Goal: Purchase product/service

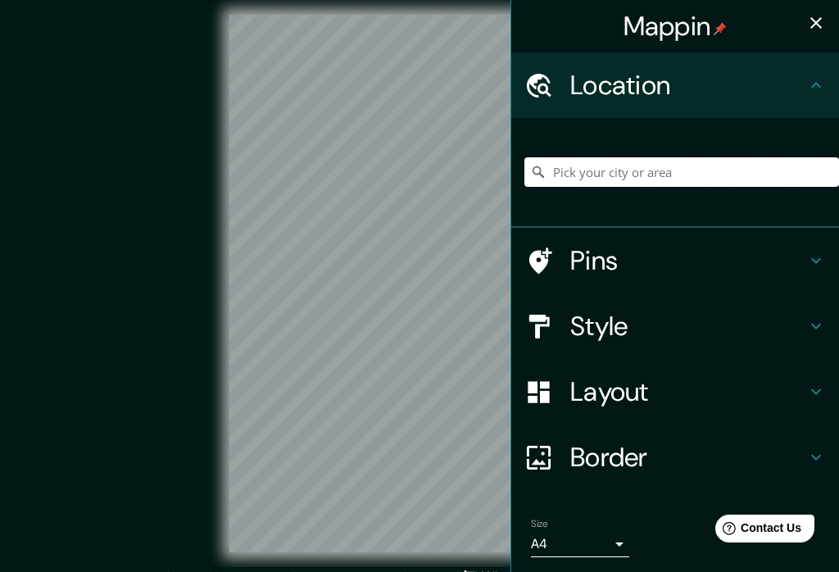
click at [566, 167] on input "Pick your city or area" at bounding box center [682, 172] width 315 height 30
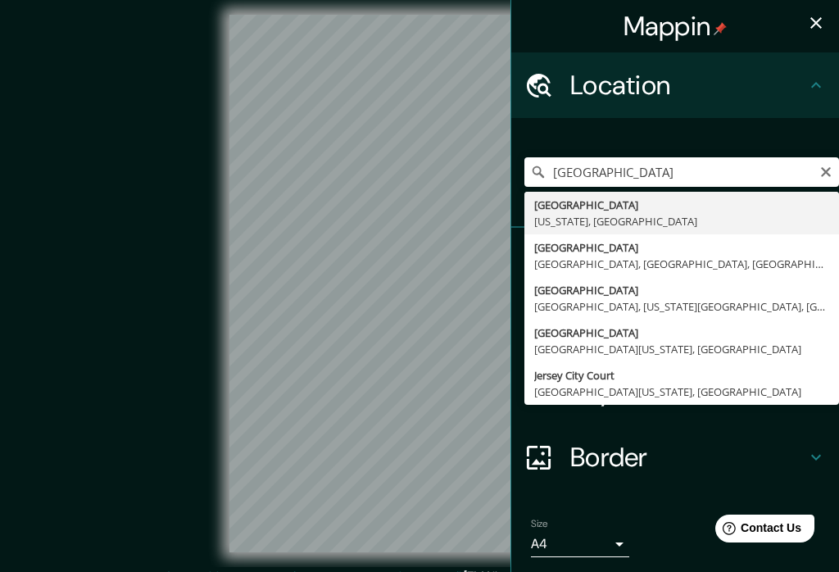
type input "[GEOGRAPHIC_DATA], [US_STATE], [GEOGRAPHIC_DATA]"
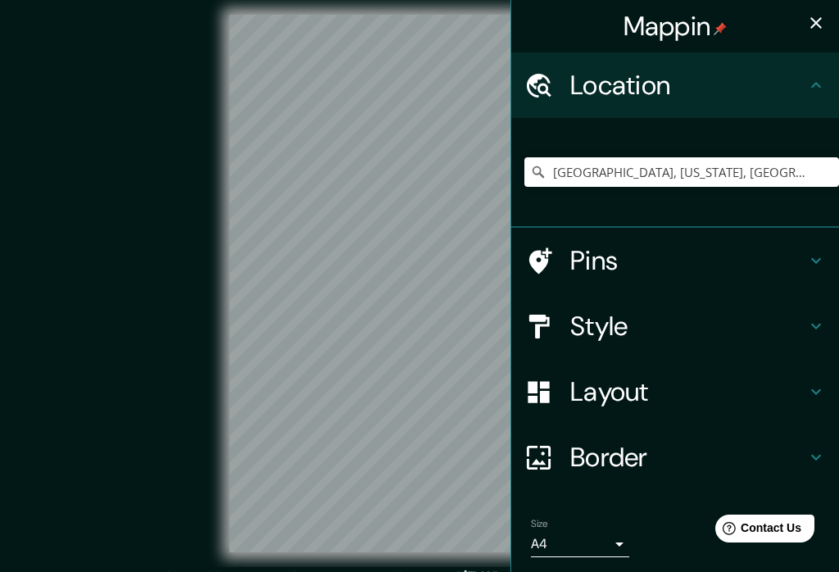
click at [613, 321] on h4 "Style" at bounding box center [688, 326] width 236 height 33
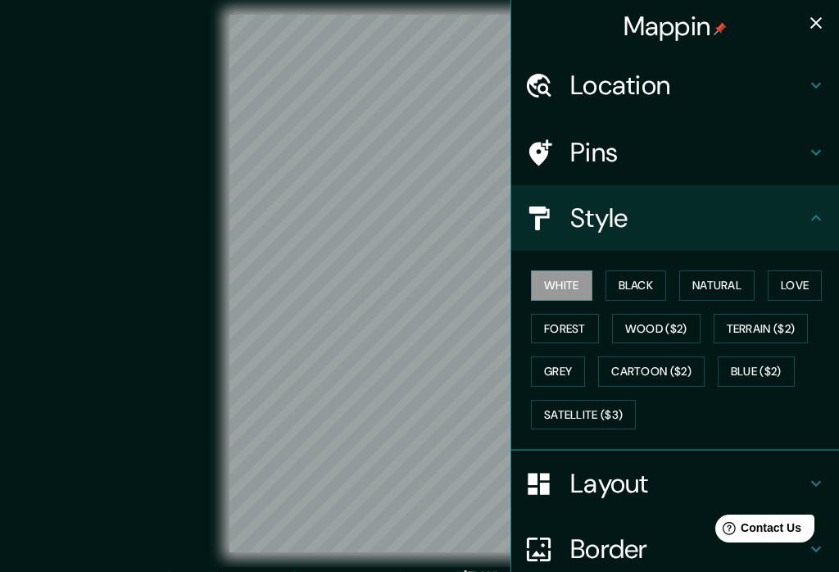
click at [640, 275] on button "Black" at bounding box center [636, 285] width 61 height 30
click at [808, 270] on button "Love" at bounding box center [795, 285] width 54 height 30
click at [570, 325] on button "Forest" at bounding box center [565, 329] width 68 height 30
click at [729, 291] on button "Natural" at bounding box center [716, 285] width 75 height 30
click at [561, 363] on button "Grey" at bounding box center [558, 372] width 54 height 30
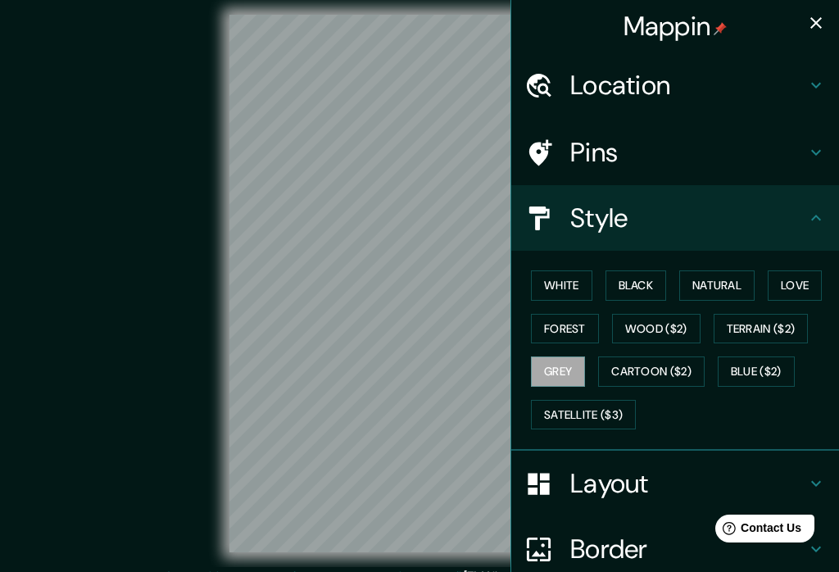
click at [726, 275] on button "Natural" at bounding box center [716, 285] width 75 height 30
click at [822, 477] on icon at bounding box center [816, 484] width 20 height 20
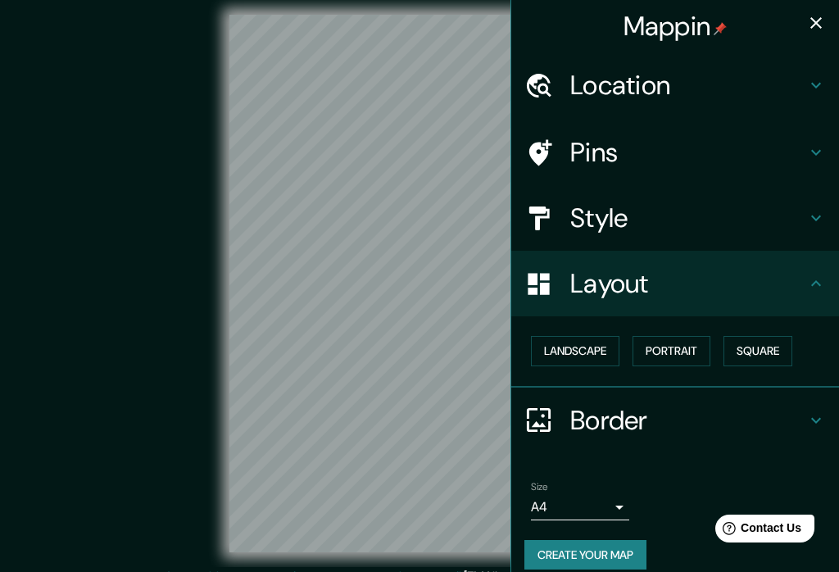
click at [583, 344] on button "Landscape" at bounding box center [575, 351] width 89 height 30
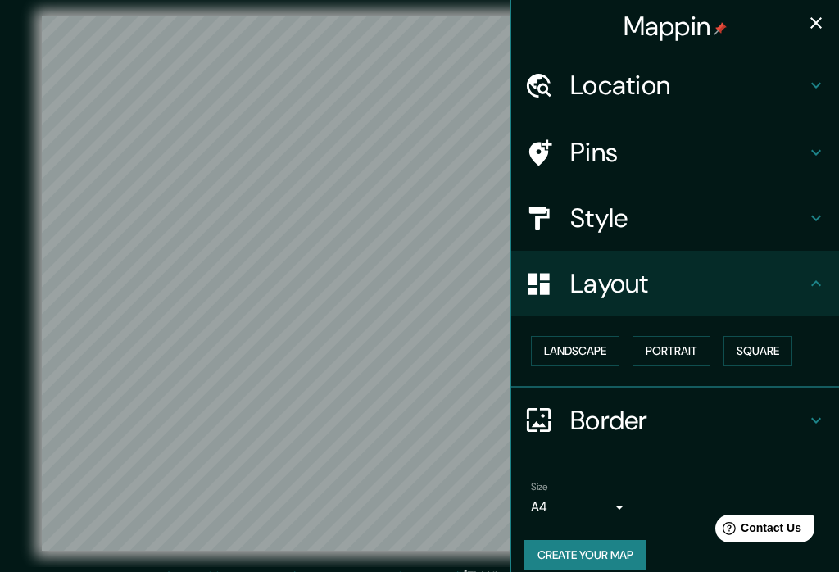
click at [764, 341] on button "Square" at bounding box center [758, 351] width 69 height 30
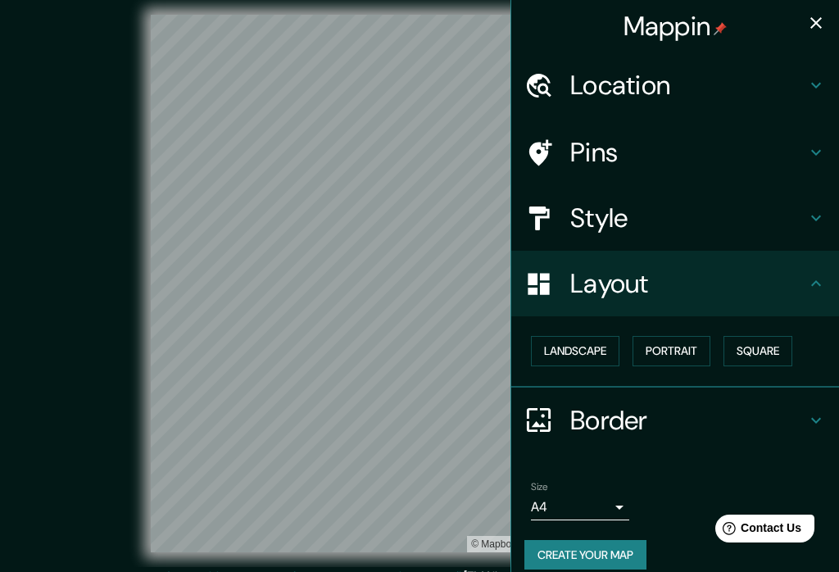
click at [761, 347] on button "Square" at bounding box center [758, 351] width 69 height 30
click at [574, 345] on button "Landscape" at bounding box center [575, 351] width 89 height 30
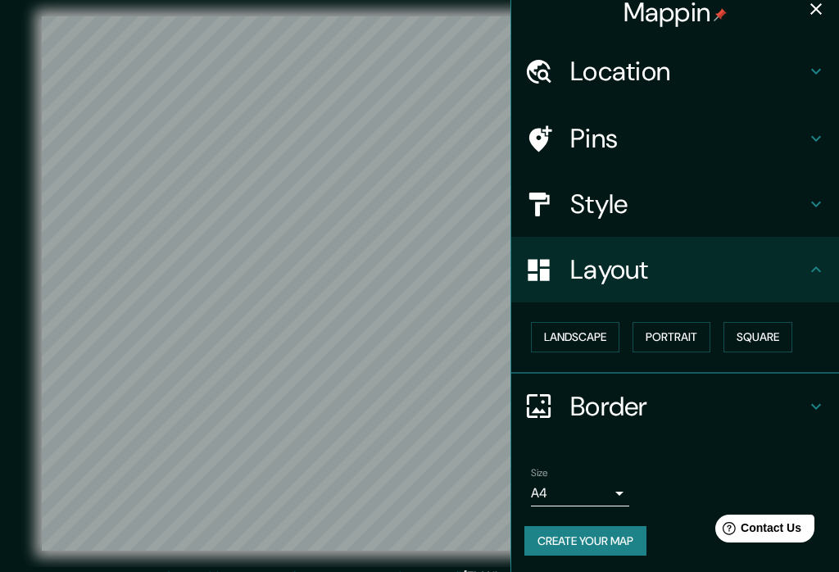
scroll to position [12, 0]
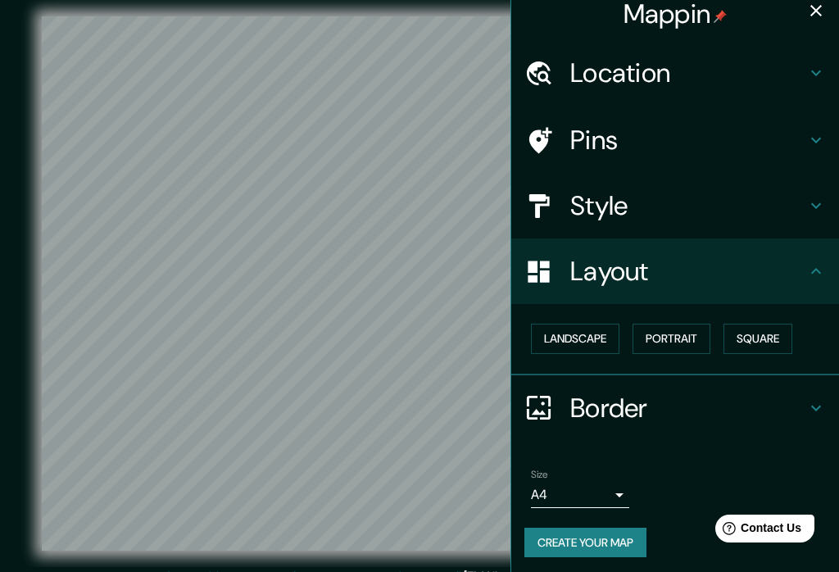
click at [807, 402] on icon at bounding box center [816, 408] width 20 height 20
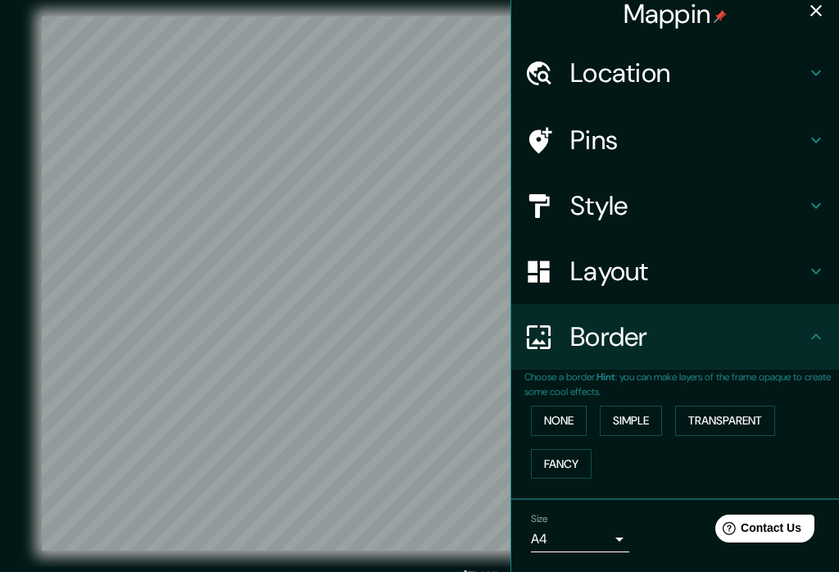
click at [635, 406] on button "Simple" at bounding box center [631, 421] width 62 height 30
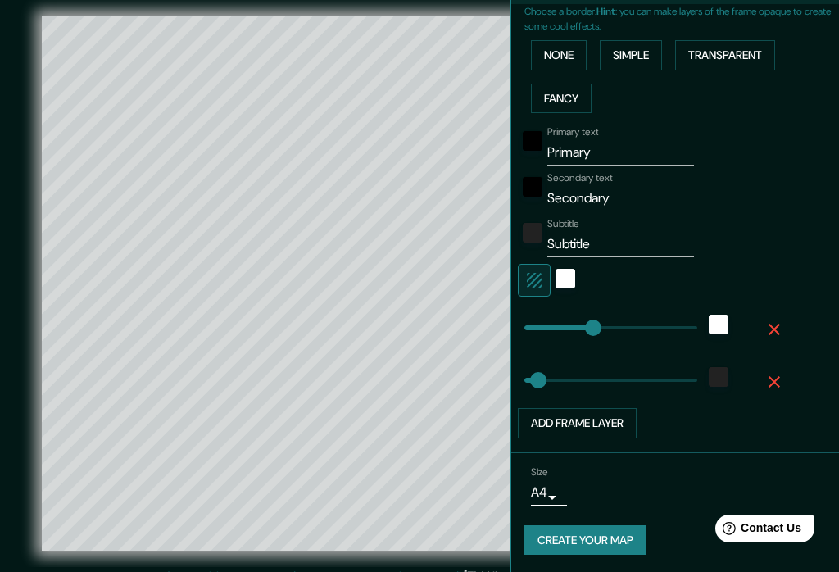
scroll to position [376, 0]
